Goal: Information Seeking & Learning: Learn about a topic

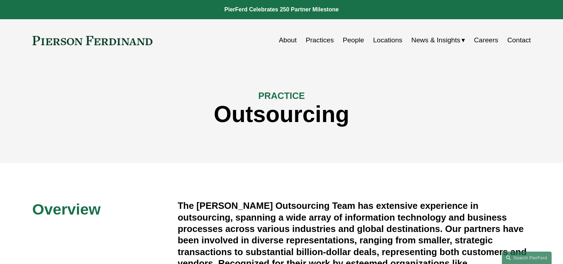
click at [107, 42] on link at bounding box center [92, 40] width 120 height 9
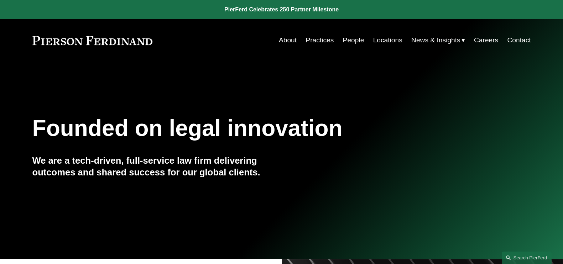
click at [297, 10] on link at bounding box center [281, 9] width 563 height 19
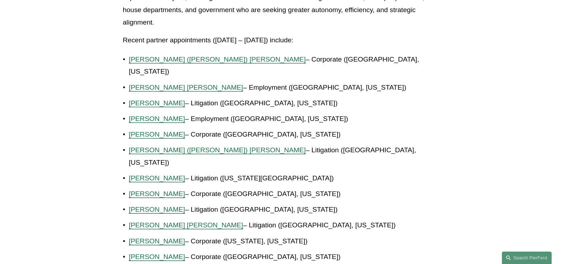
scroll to position [489, 0]
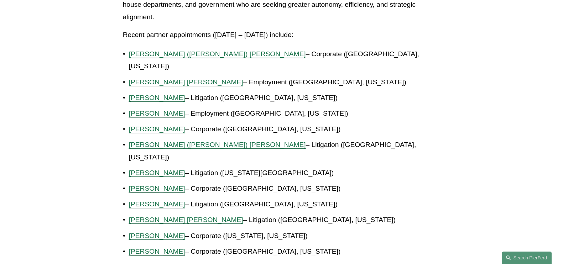
click at [208, 78] on span "Giovanni D. Antonucci Di Cesare" at bounding box center [186, 81] width 114 height 7
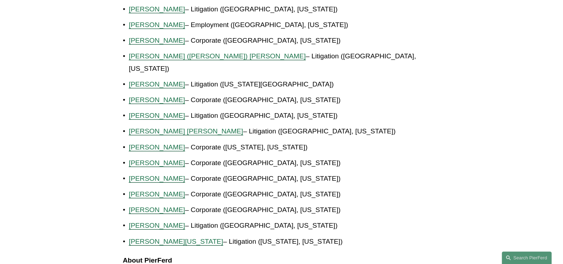
click at [153, 96] on span "Julie Herzog" at bounding box center [157, 99] width 56 height 7
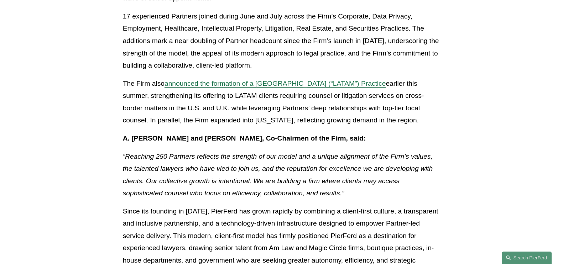
scroll to position [0, 0]
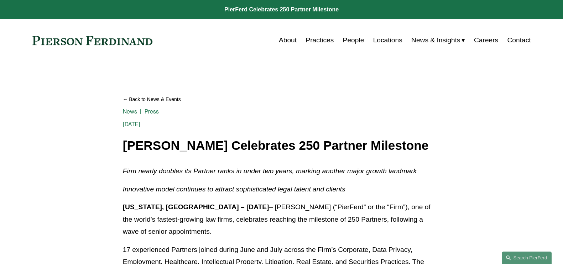
click at [0, 0] on span "News" at bounding box center [0, 0] width 0 height 0
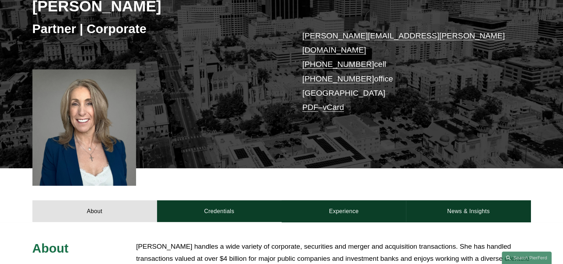
scroll to position [133, 0]
